Goal: Navigation & Orientation: Find specific page/section

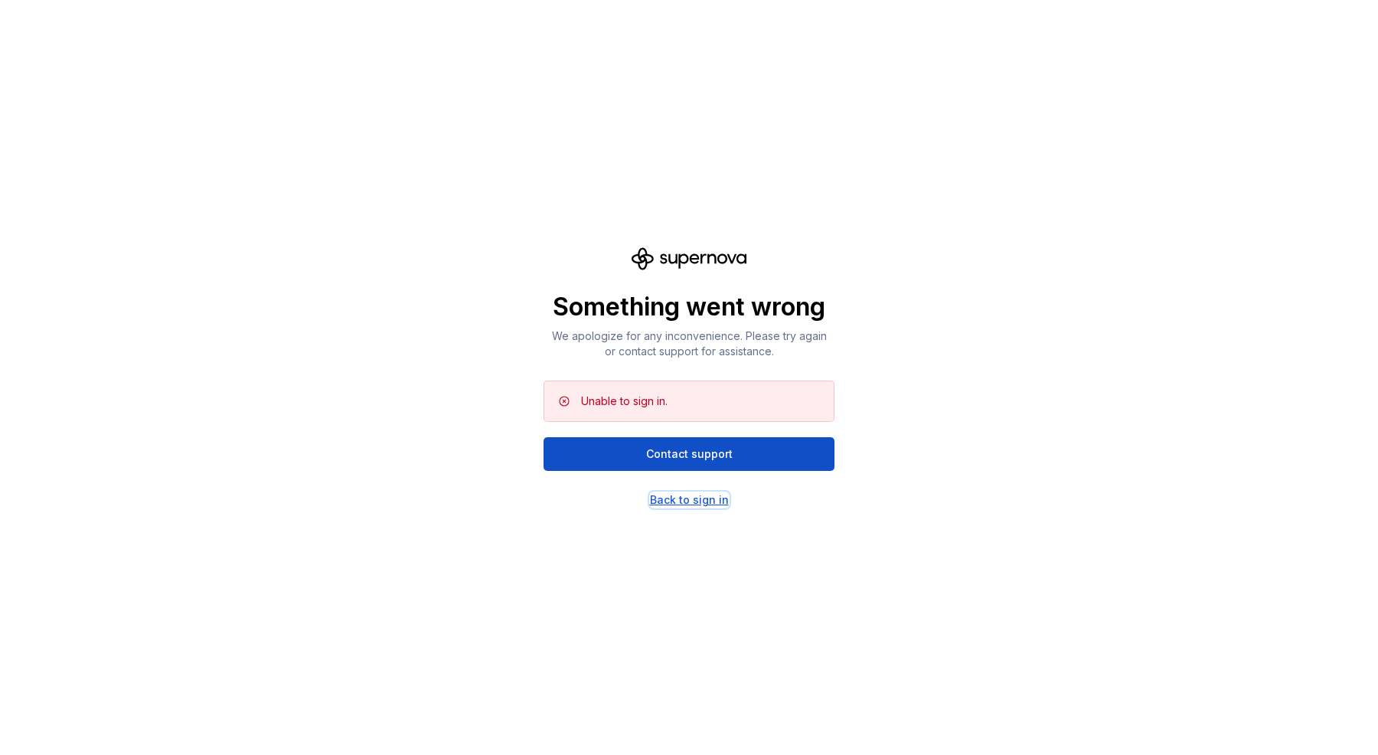
click at [694, 499] on div "Back to sign in" at bounding box center [689, 499] width 79 height 15
